Goal: Transaction & Acquisition: Purchase product/service

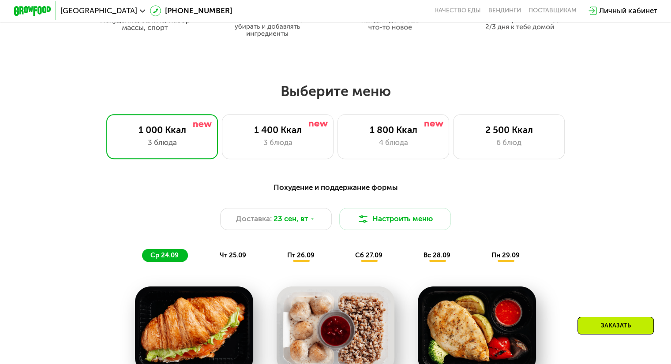
scroll to position [575, 0]
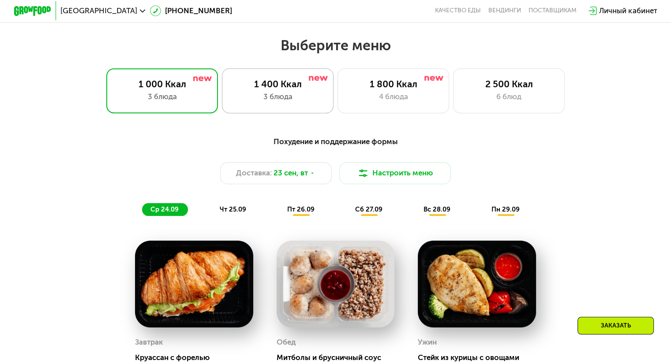
click at [301, 101] on div "3 блюда" at bounding box center [278, 96] width 92 height 11
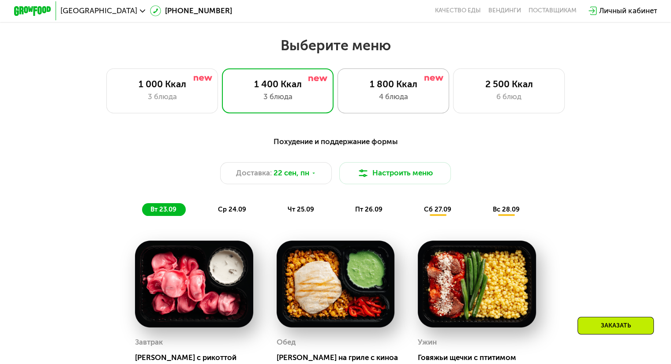
click at [364, 102] on div "4 блюда" at bounding box center [393, 96] width 92 height 11
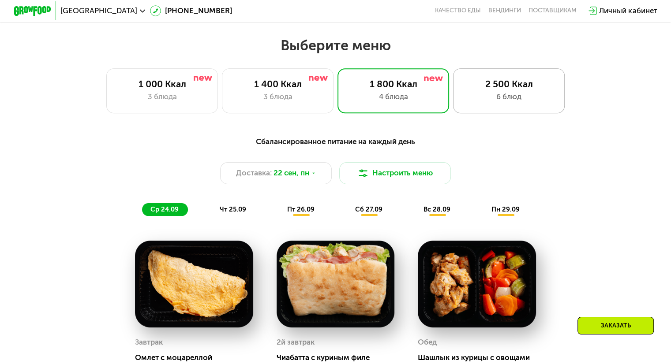
click at [462, 103] on div "2 500 Ккал 6 блюд" at bounding box center [509, 90] width 112 height 45
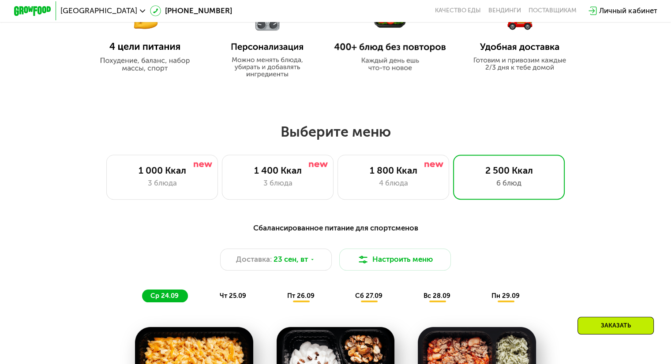
scroll to position [490, 0]
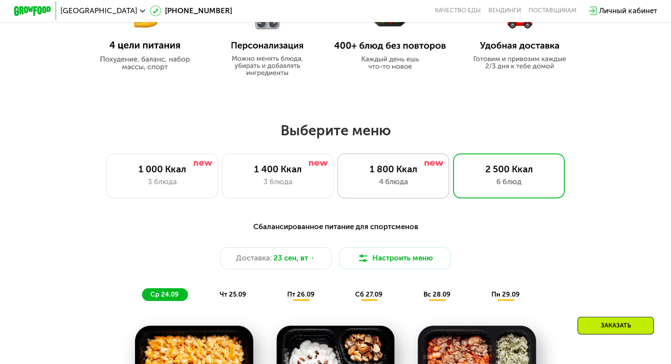
click at [362, 184] on div "4 блюда" at bounding box center [393, 182] width 92 height 11
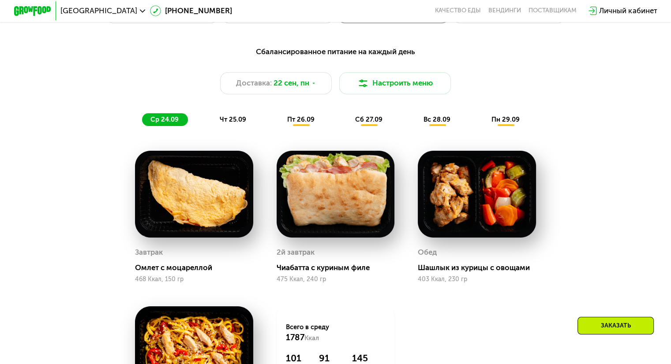
scroll to position [611, 0]
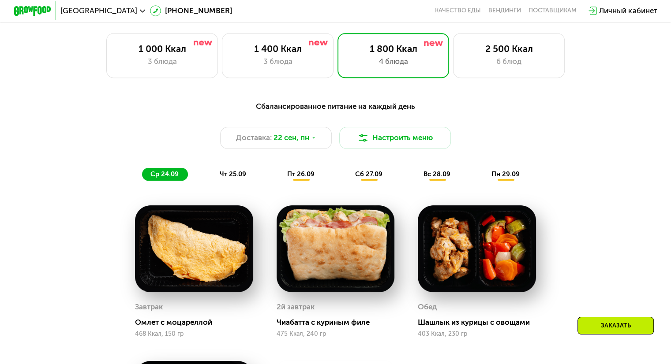
click at [368, 172] on div "сб 27.09" at bounding box center [369, 174] width 45 height 13
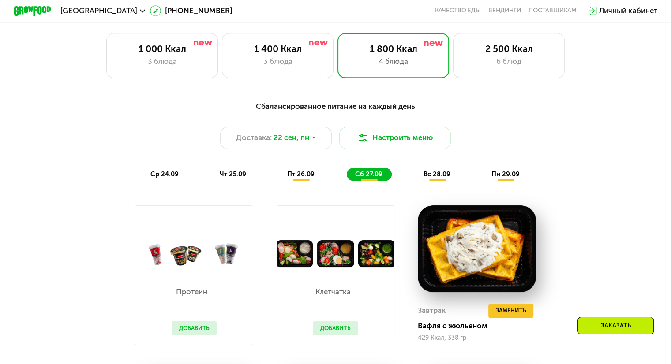
drag, startPoint x: 302, startPoint y: 170, endPoint x: 301, endPoint y: 178, distance: 7.6
click at [301, 178] on div "Сбалансированное питание на каждый день Доставка: [DATE] Настроить меню ср 24.0…" at bounding box center [336, 141] width 552 height 81
click at [301, 178] on span "пт 26.09" at bounding box center [300, 174] width 27 height 8
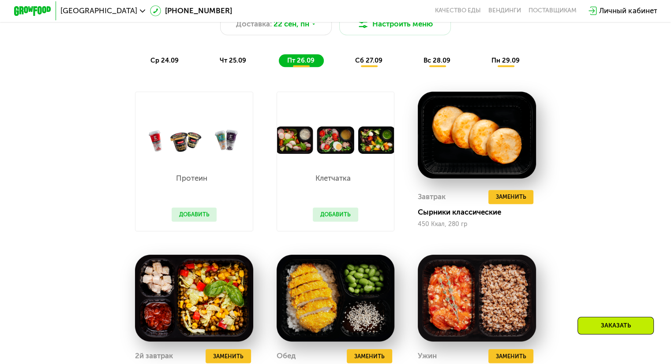
scroll to position [729, 0]
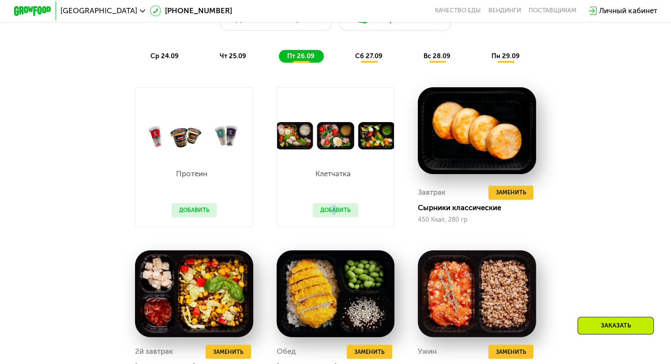
drag, startPoint x: 331, startPoint y: 204, endPoint x: 330, endPoint y: 222, distance: 17.2
click at [330, 222] on div "Клетчатка Добавить" at bounding box center [336, 188] width 64 height 77
click at [330, 218] on button "Добавить" at bounding box center [335, 210] width 45 height 14
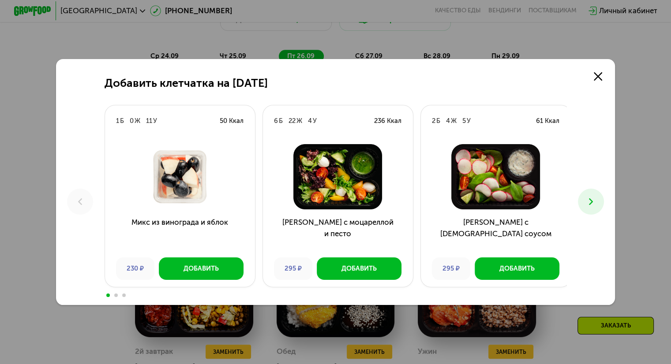
click at [334, 220] on h3 "[PERSON_NAME] с моцареллой и песто" at bounding box center [338, 234] width 150 height 34
click at [605, 79] on link at bounding box center [598, 76] width 19 height 19
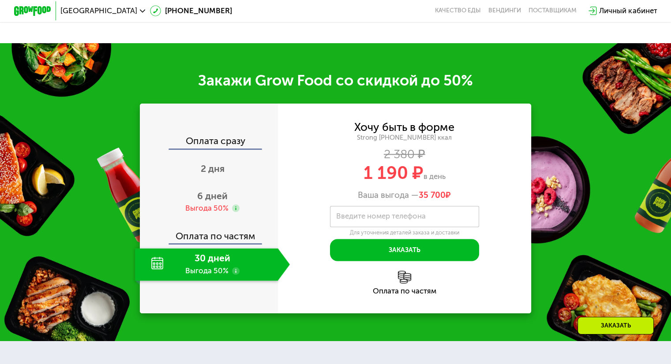
scroll to position [1246, 0]
